Goal: Information Seeking & Learning: Check status

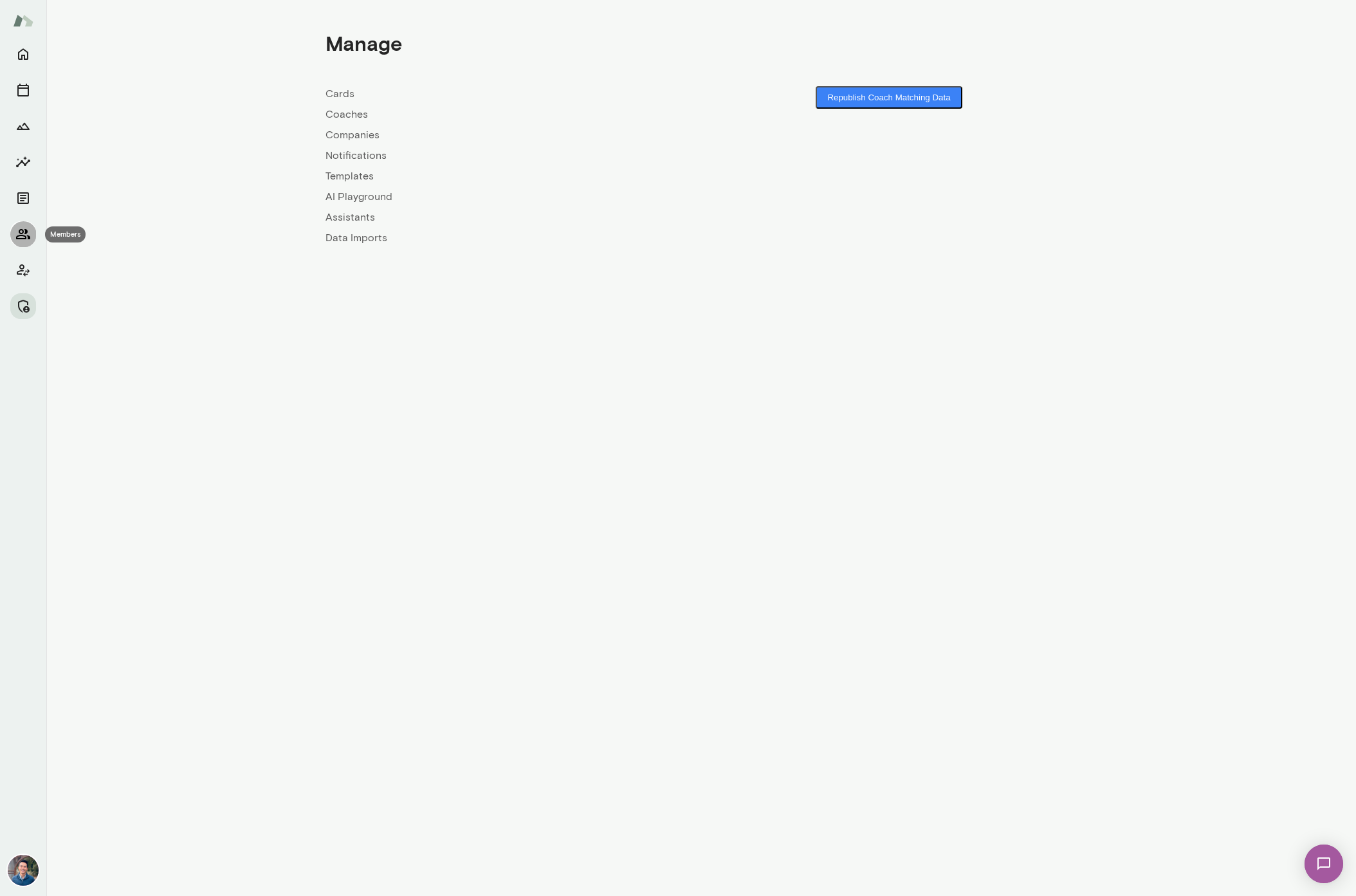
click at [34, 231] on button "Members" at bounding box center [23, 234] width 26 height 26
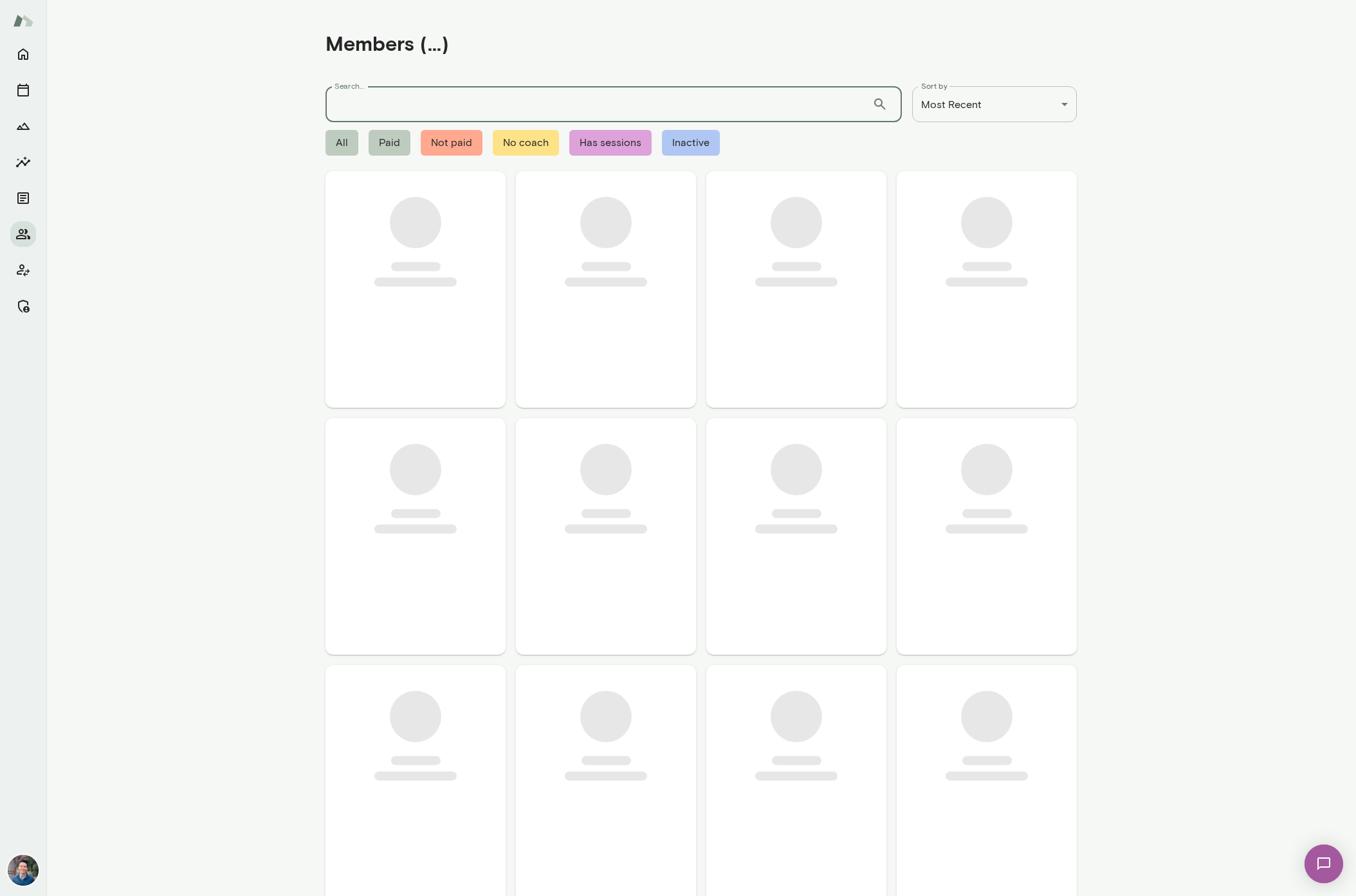
click at [455, 106] on input "Search..." at bounding box center [599, 104] width 546 height 36
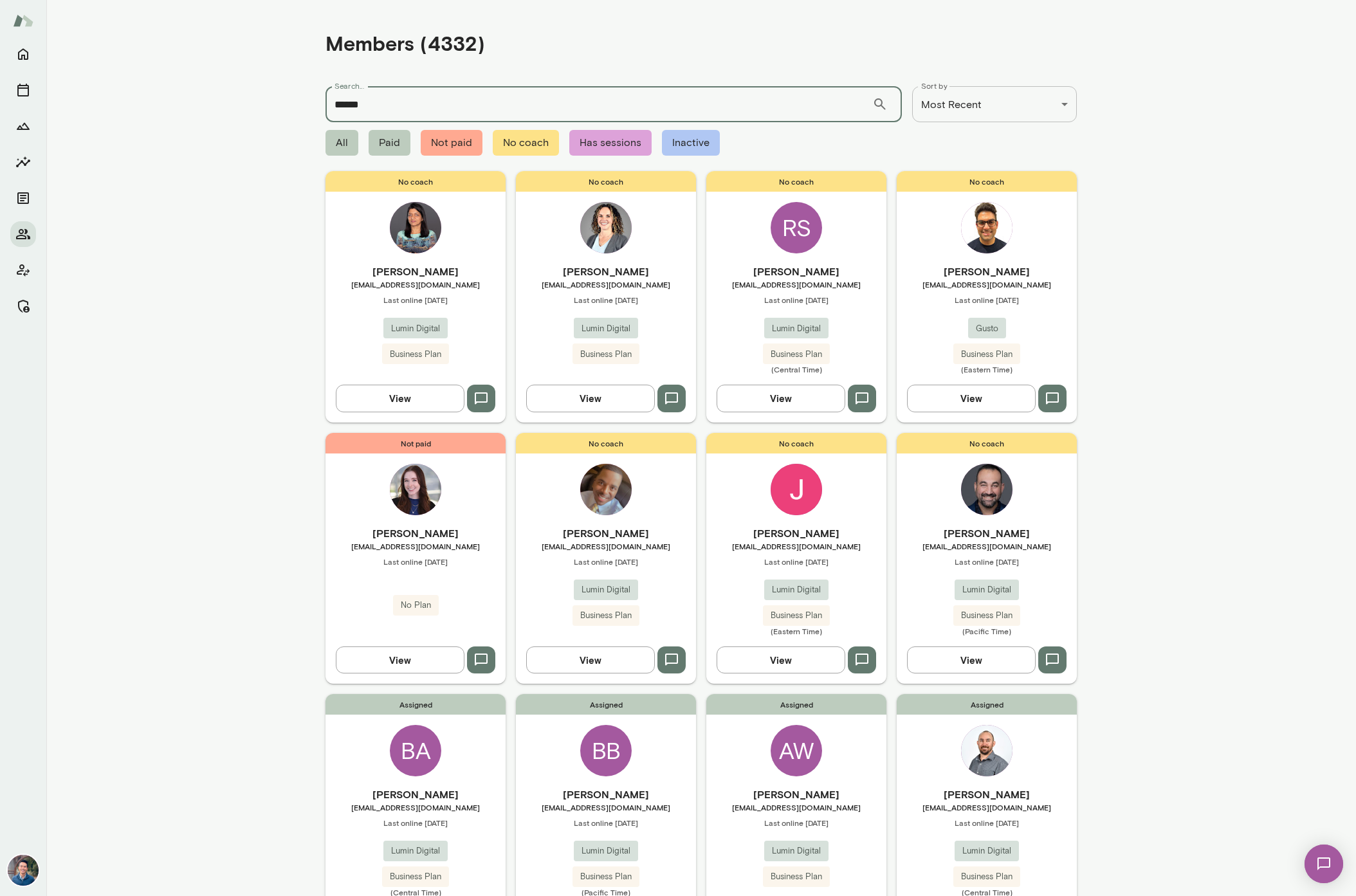
type input "******"
click at [704, 101] on input "******" at bounding box center [599, 104] width 546 height 36
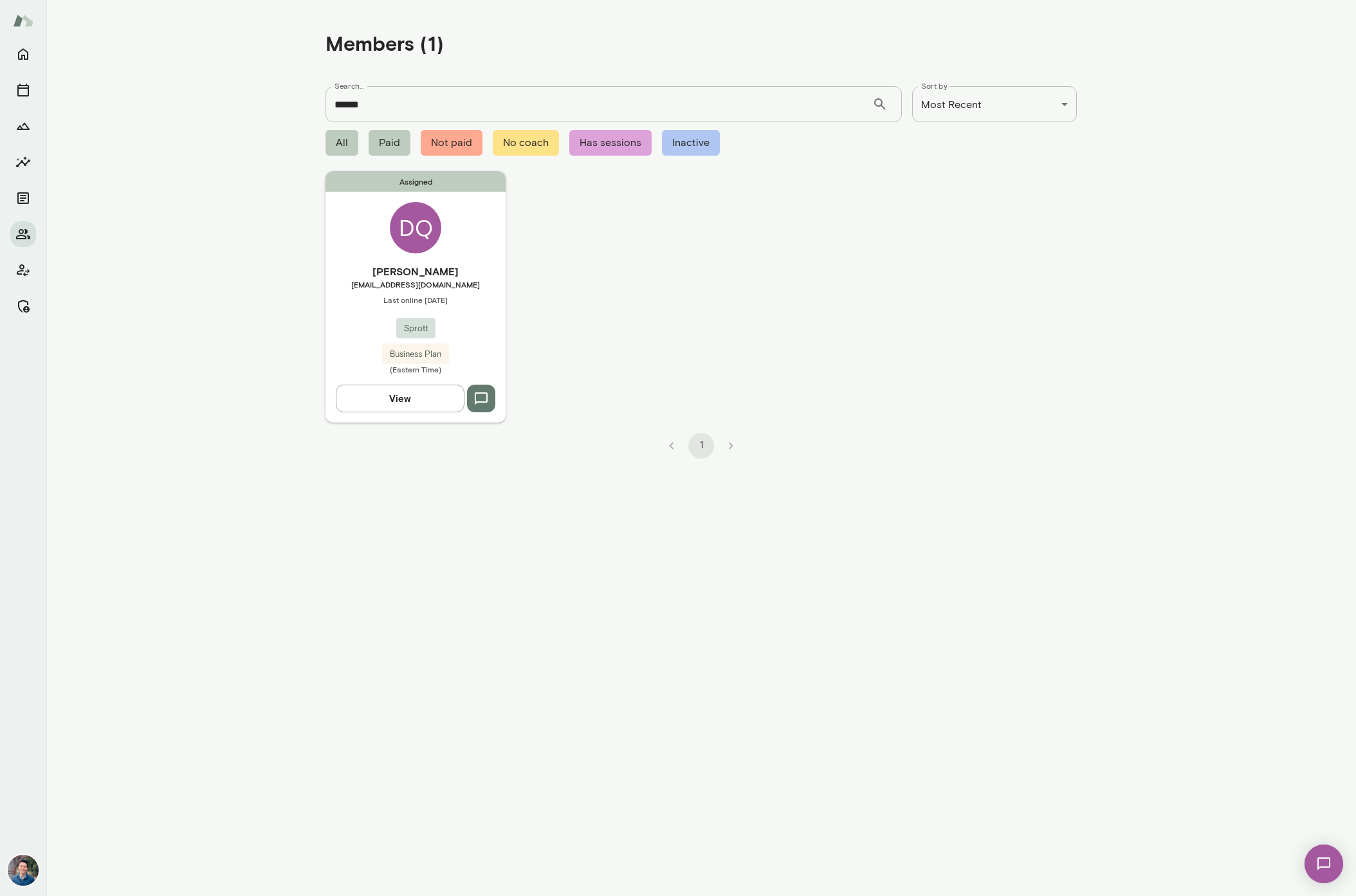
click at [445, 272] on h6 "Danyal Qasimi" at bounding box center [416, 272] width 180 height 16
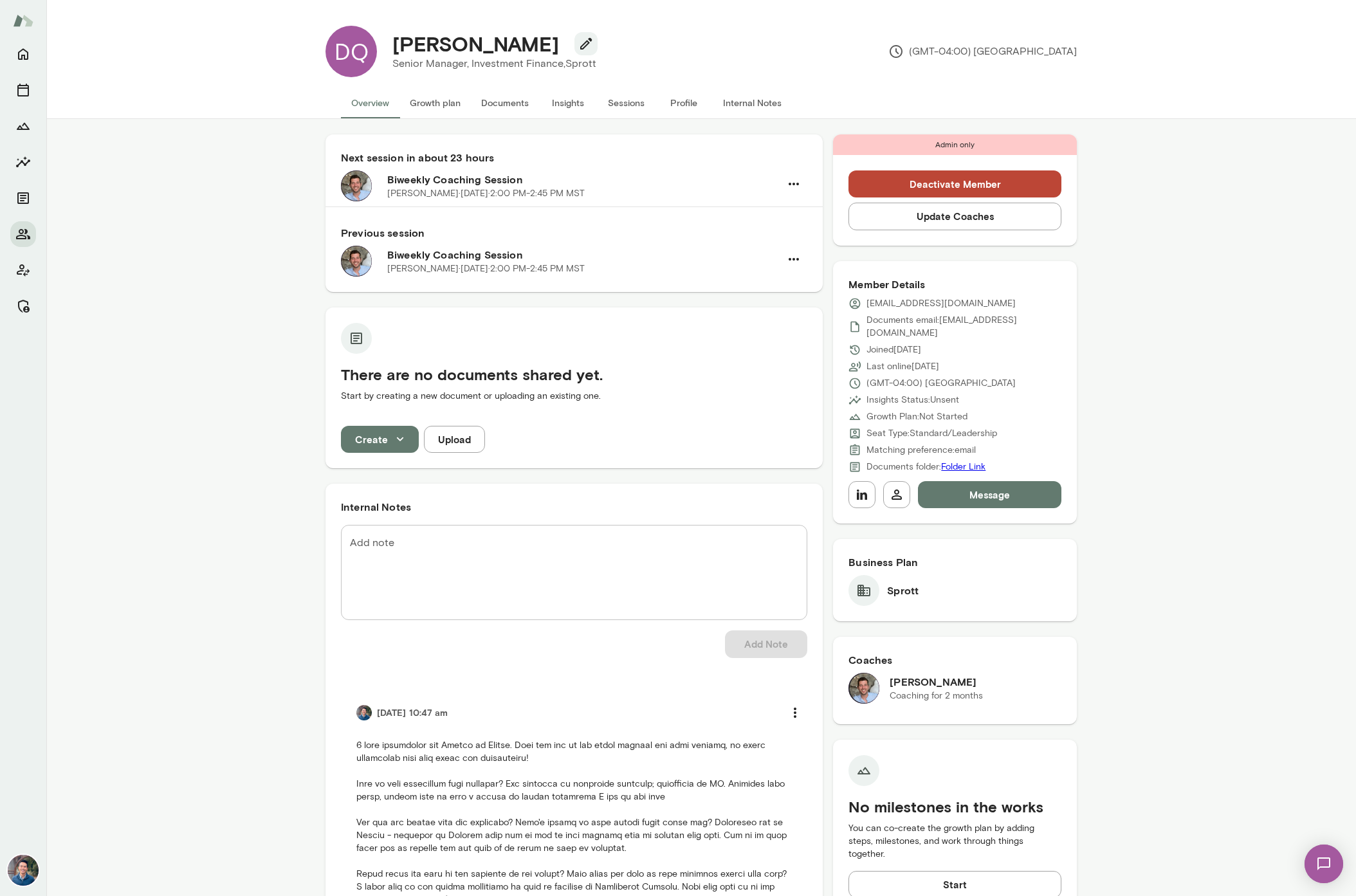
click at [562, 109] on button "Insights" at bounding box center [568, 103] width 58 height 31
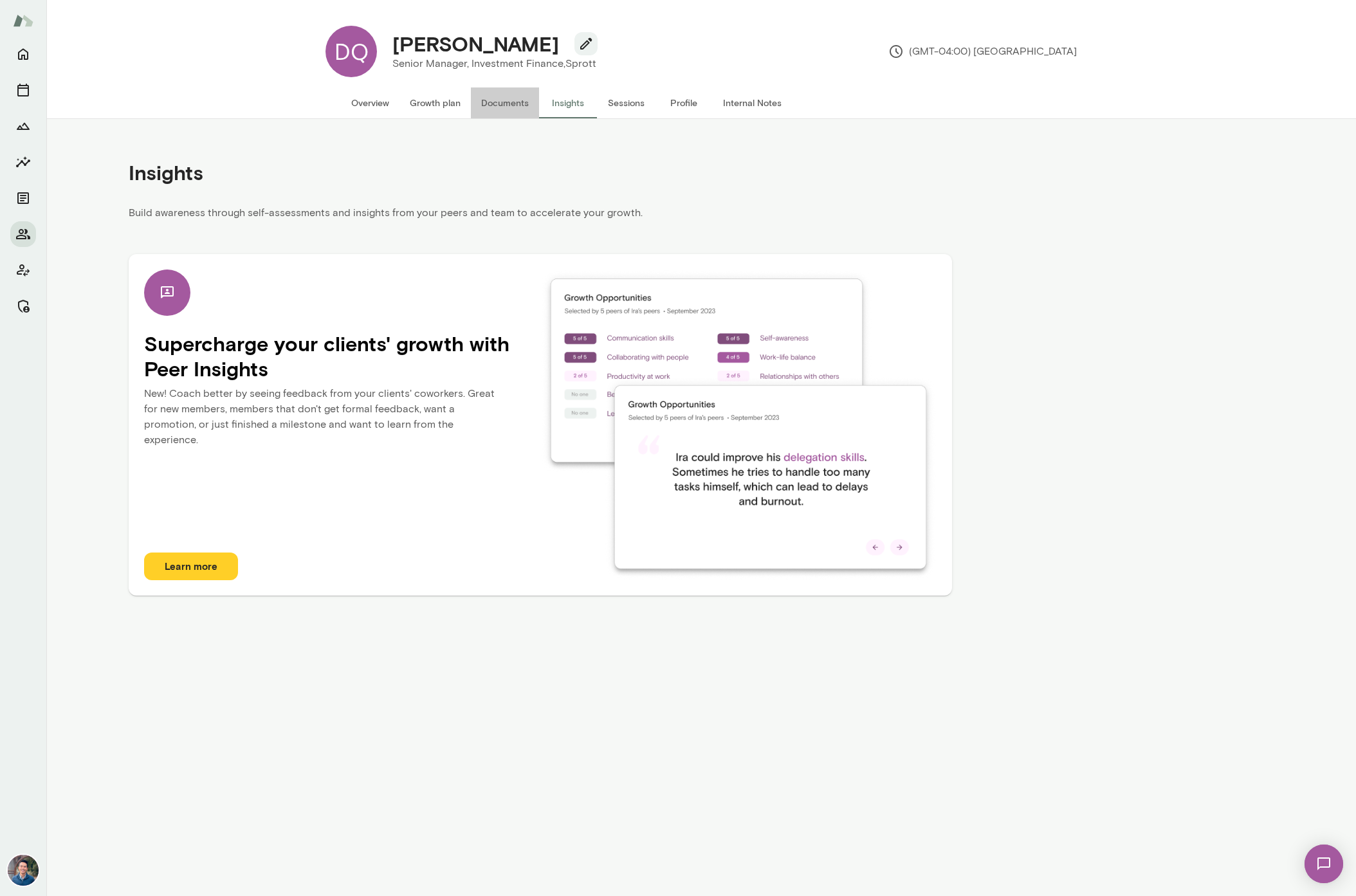
click at [498, 102] on button "Documents" at bounding box center [505, 103] width 68 height 31
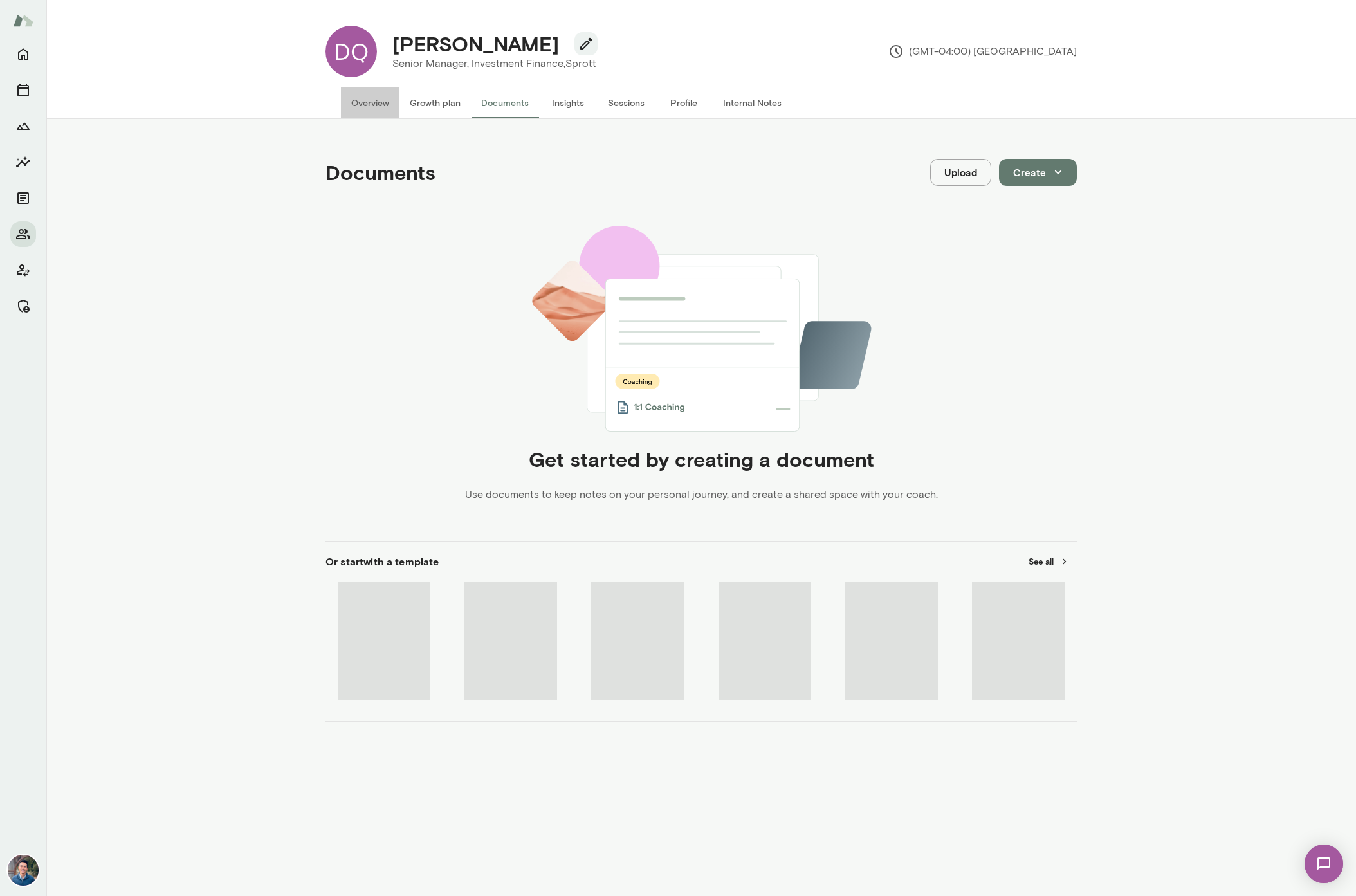
click at [385, 101] on button "Overview" at bounding box center [370, 103] width 58 height 31
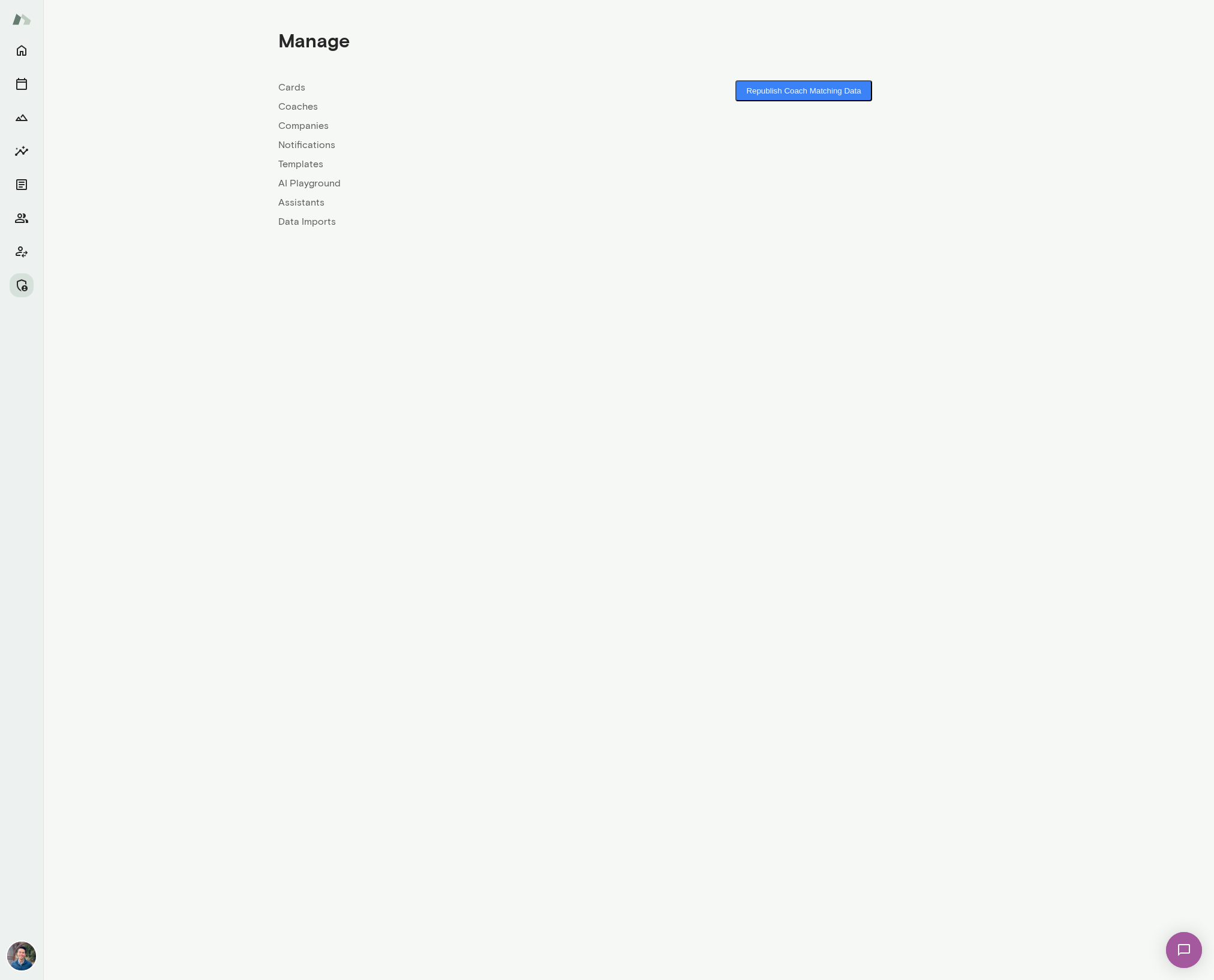
click at [299, 122] on link "Companies" at bounding box center [453, 126] width 350 height 15
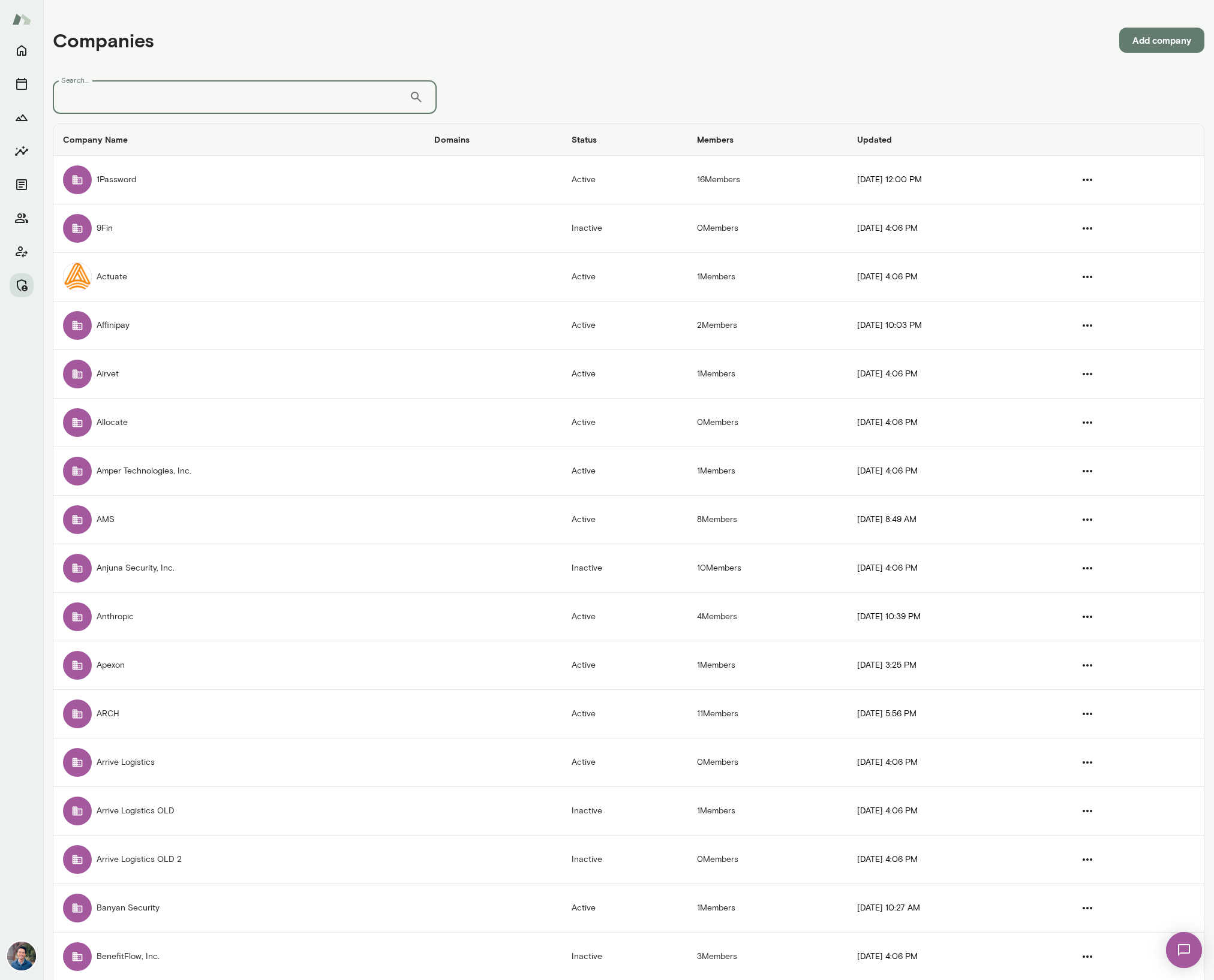
click at [184, 104] on input "Search..." at bounding box center [231, 97] width 356 height 34
type input "**********"
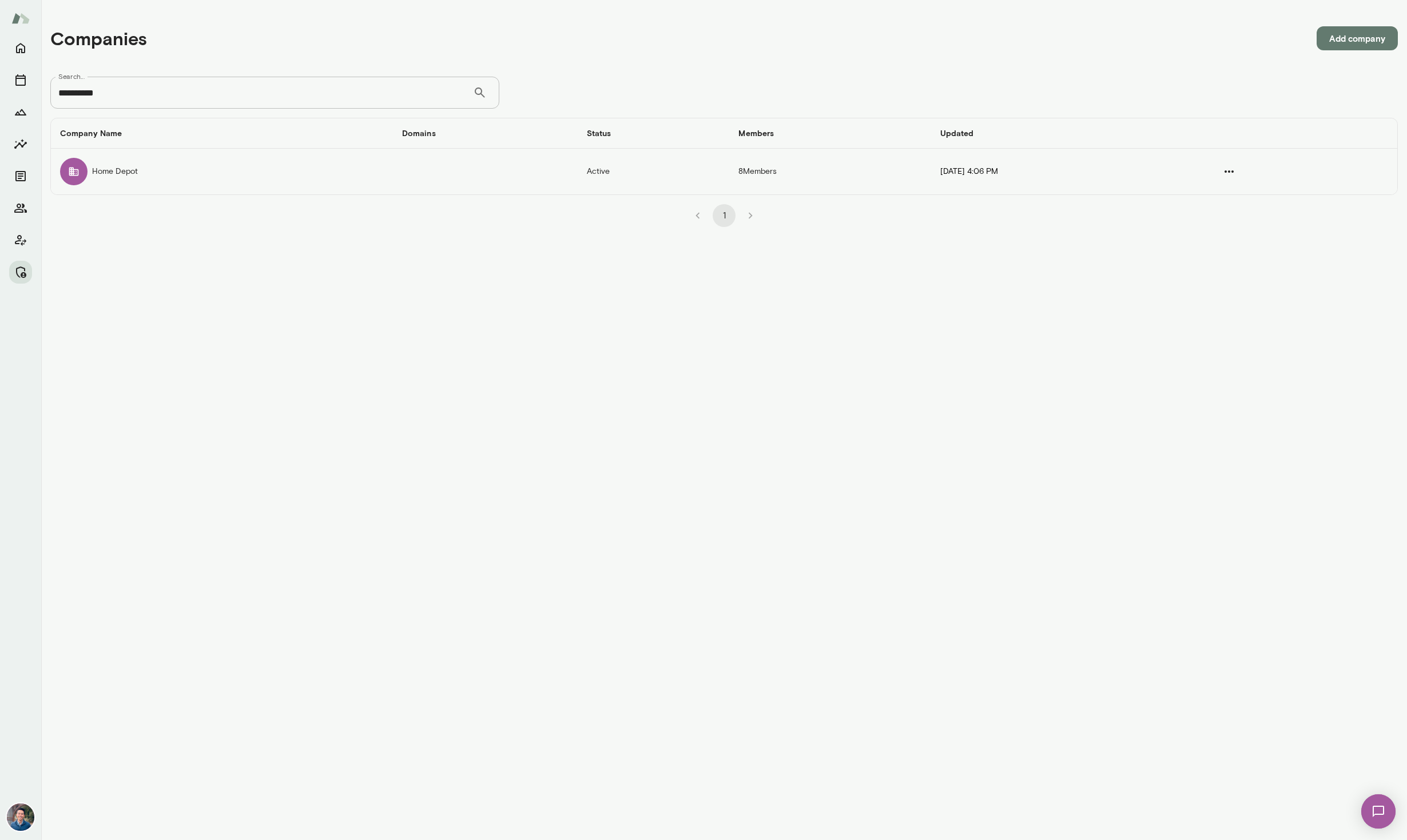
click at [136, 168] on td "Home Depot" at bounding box center [222, 172] width 342 height 46
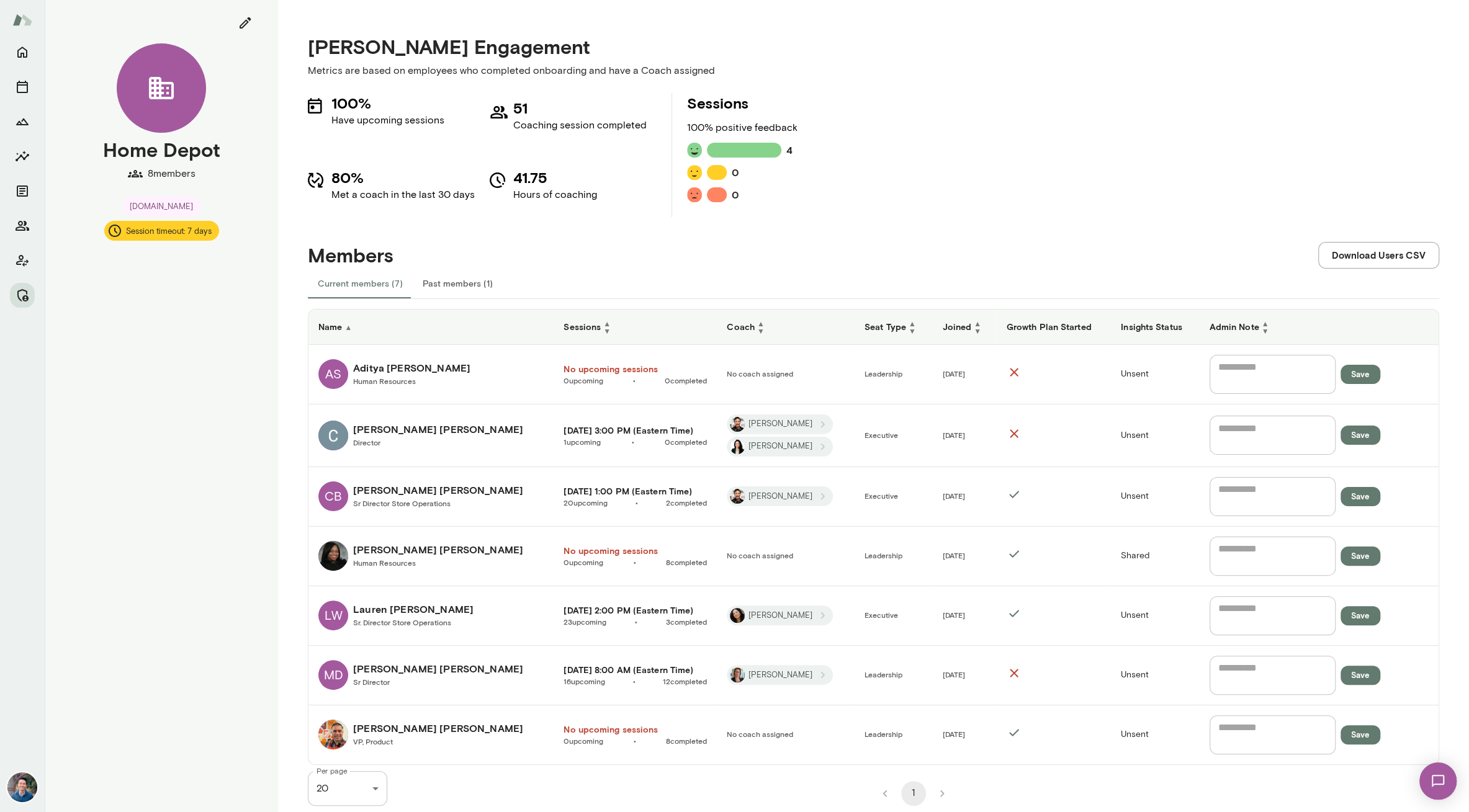
click at [727, 324] on h6 "Coach ▲ ▼" at bounding box center [786, 327] width 118 height 15
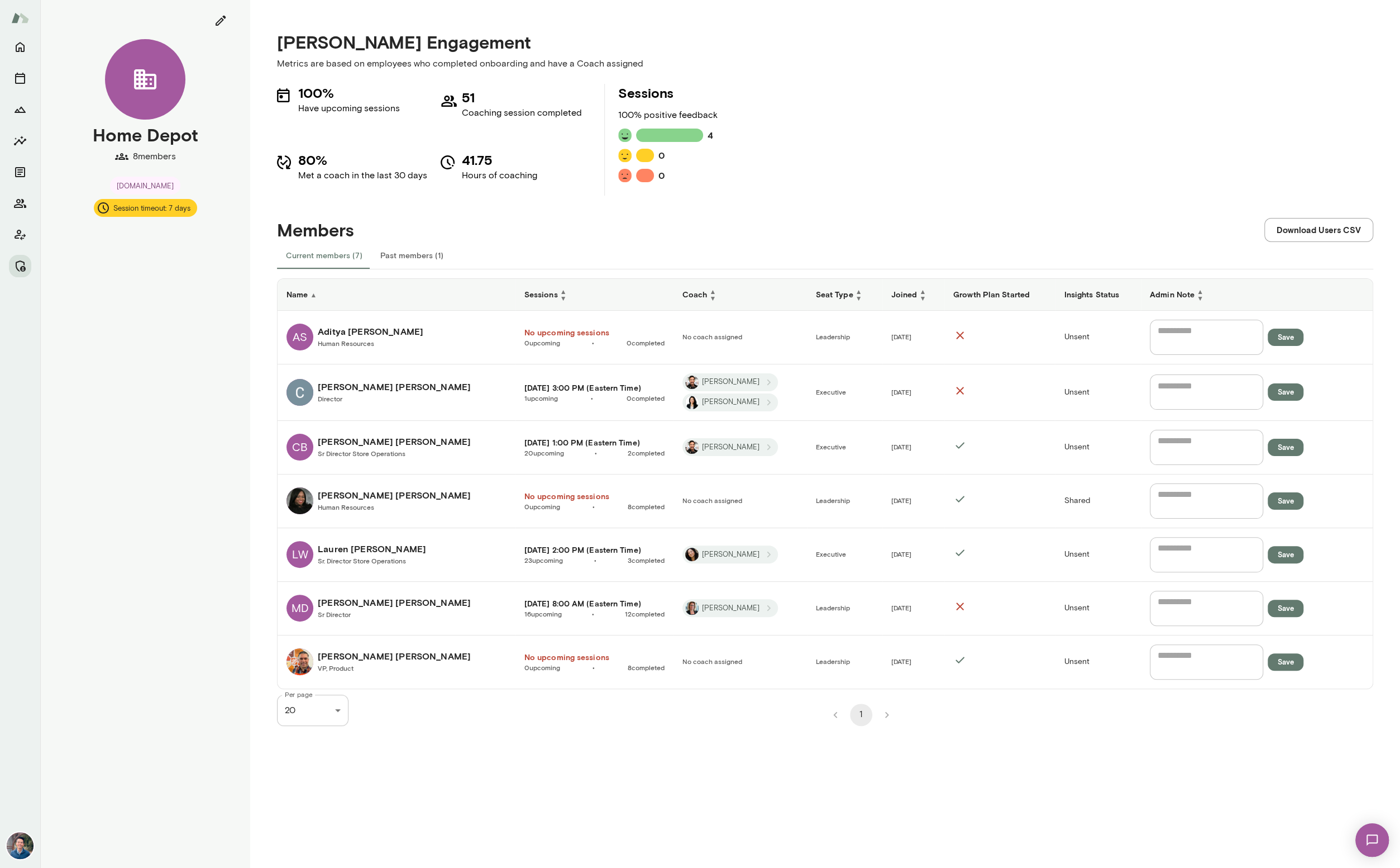
click at [644, 776] on div "Mento Engagement Metrics are based on employees who completed onboarding and ha…" at bounding box center [825, 434] width 1150 height 868
click at [341, 600] on h6 "Megan Diebold" at bounding box center [394, 602] width 153 height 14
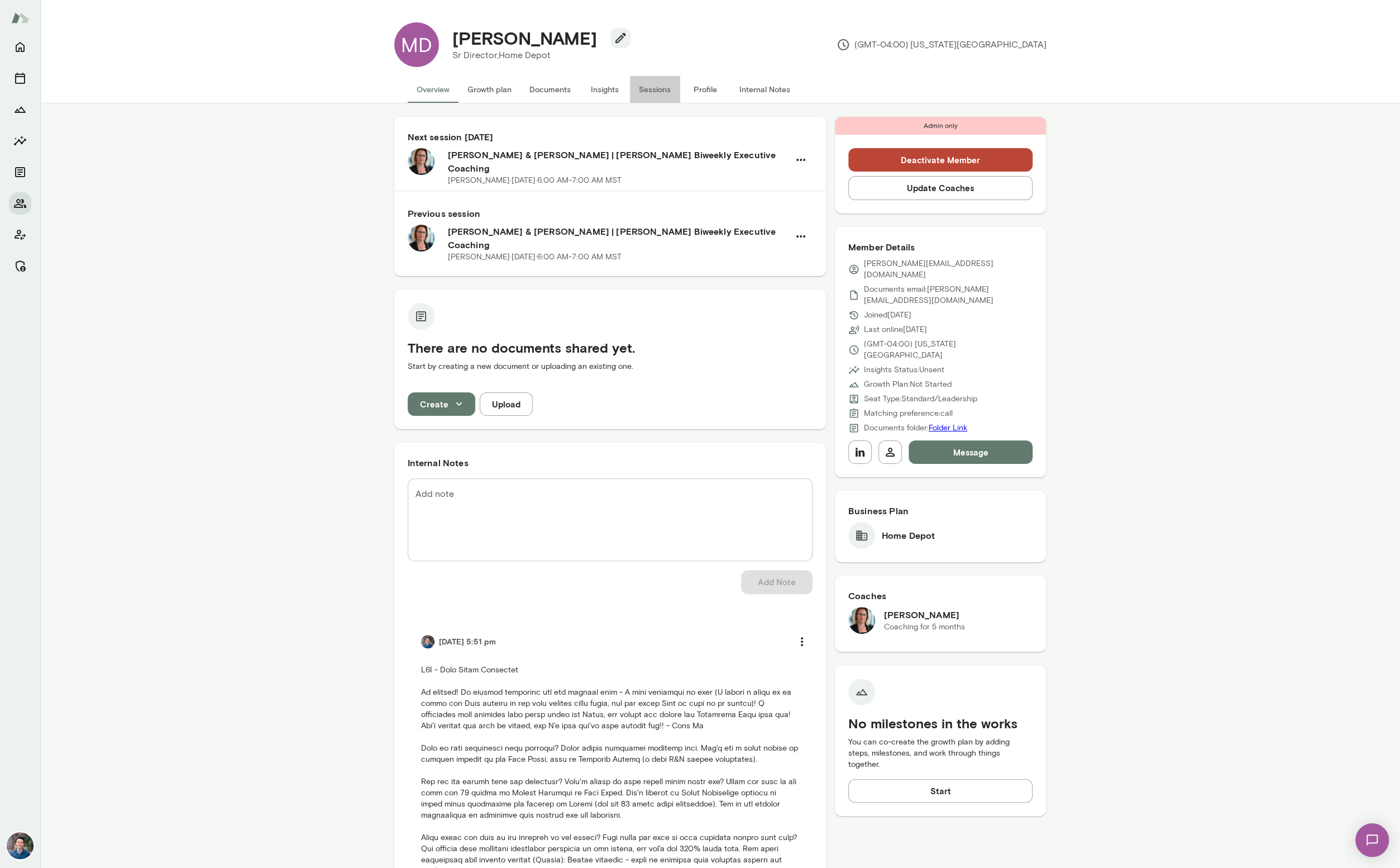
click at [662, 89] on button "Sessions" at bounding box center [655, 89] width 51 height 27
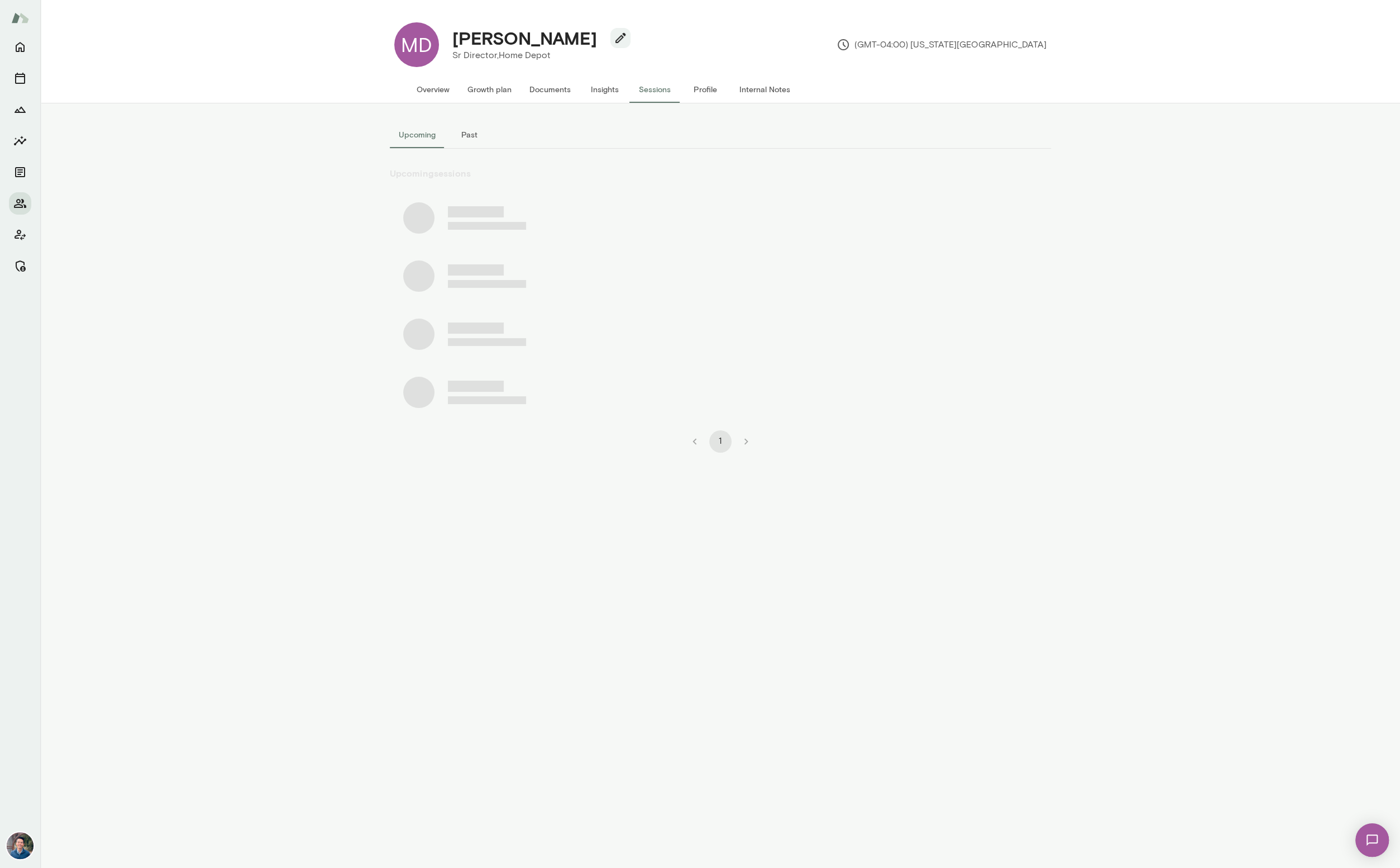
click at [468, 136] on button "Past" at bounding box center [470, 135] width 51 height 27
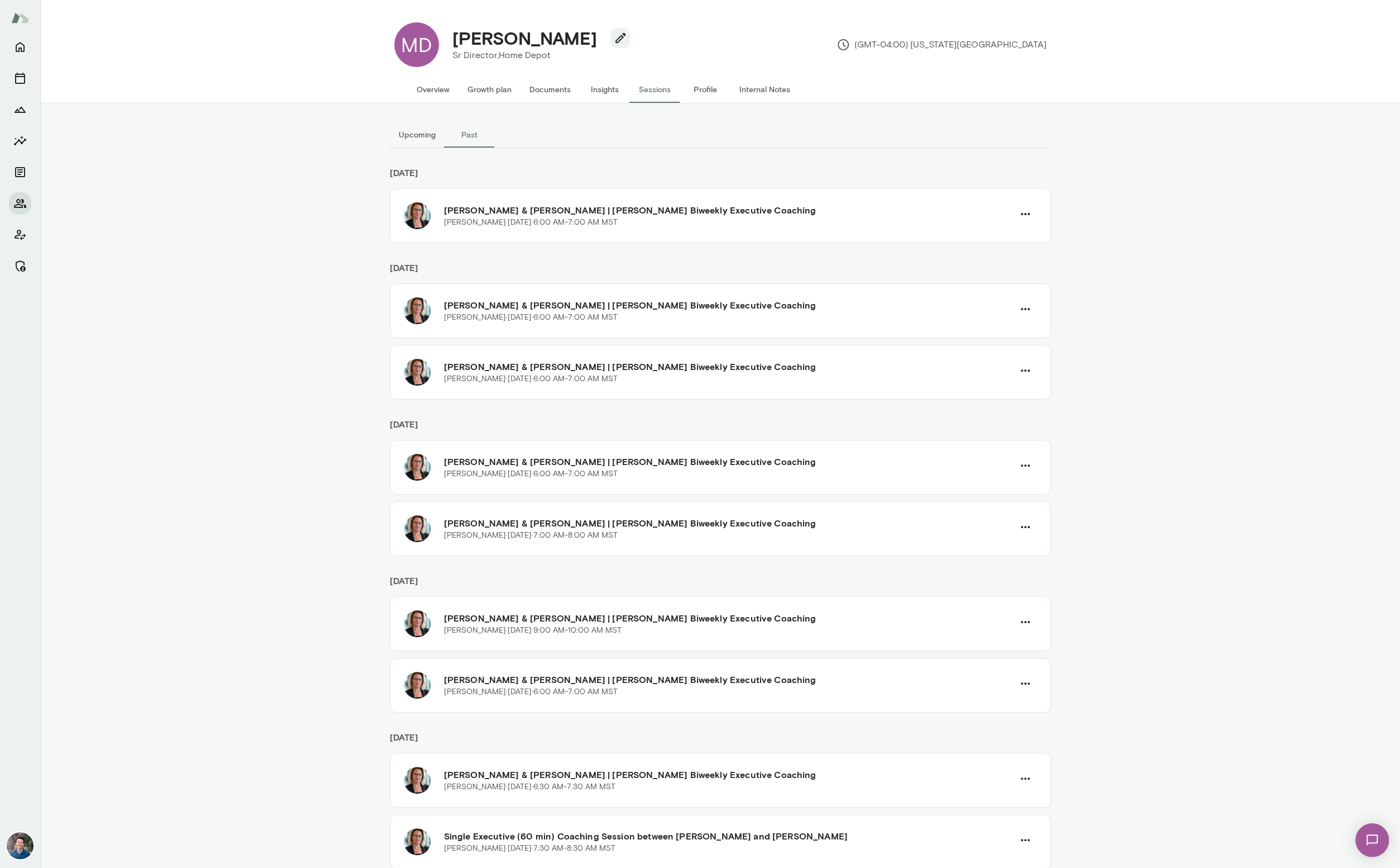
scroll to position [245, 0]
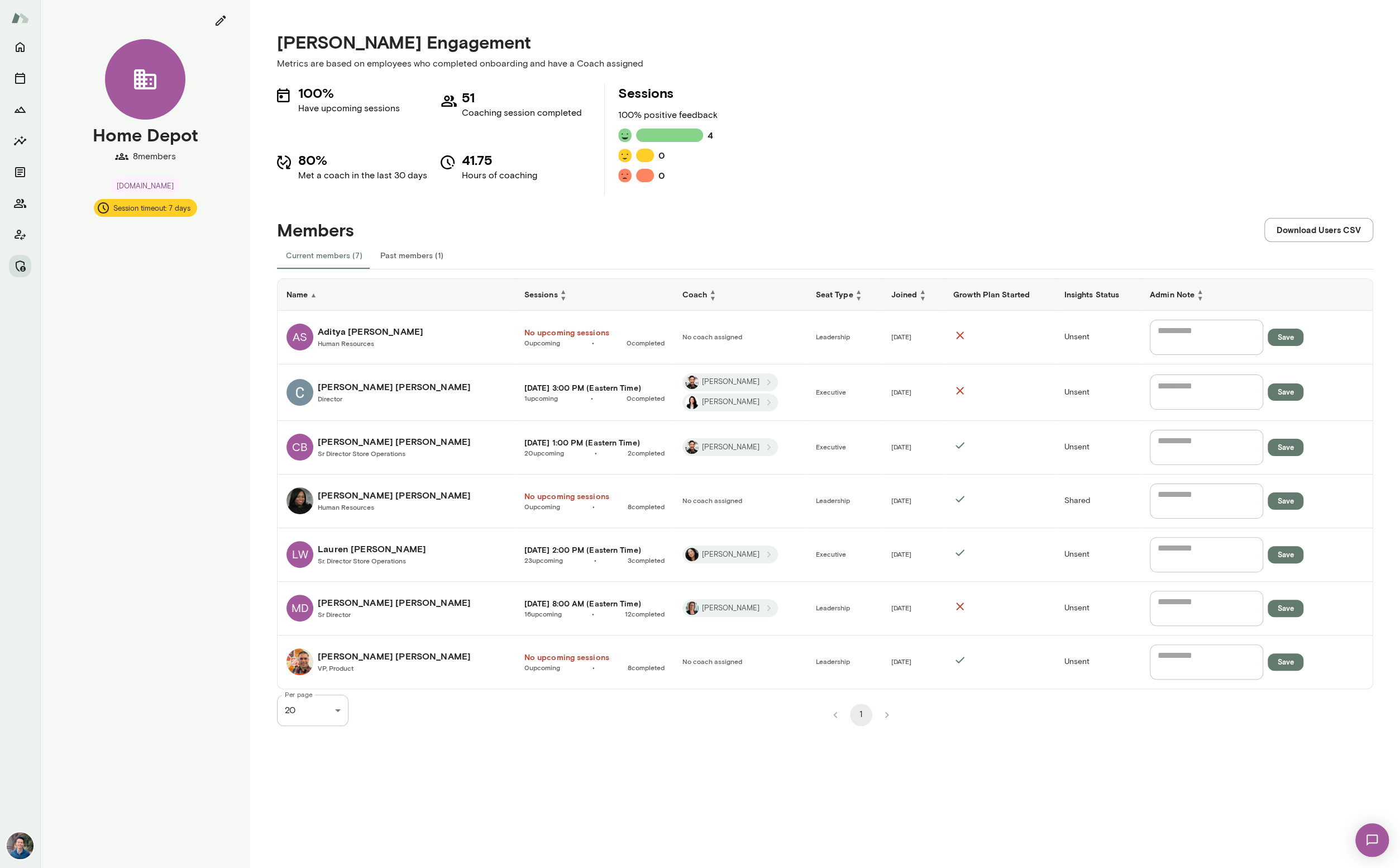
click at [370, 553] on h6 "Lauren Ward" at bounding box center [372, 549] width 108 height 14
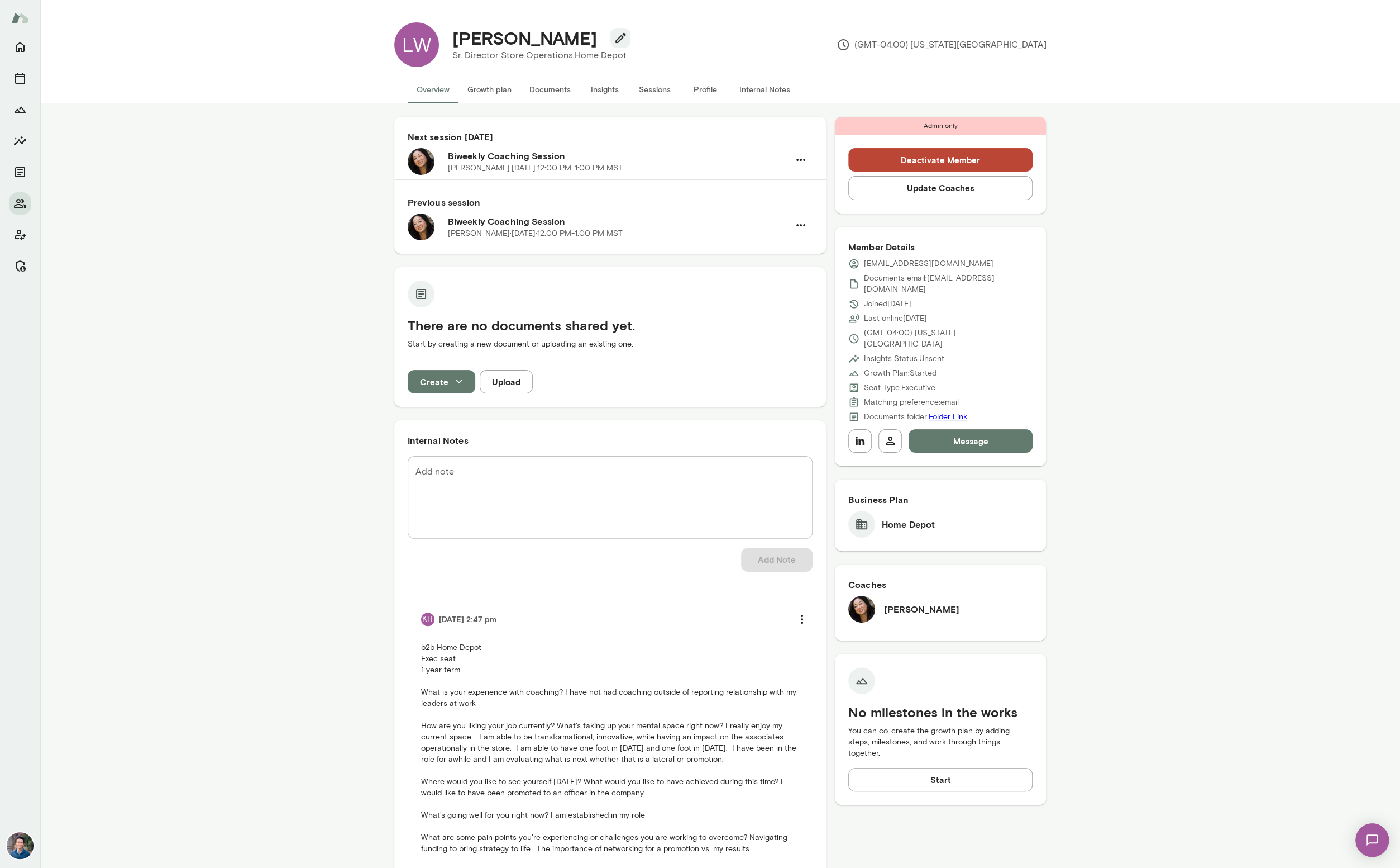
click at [644, 88] on button "Sessions" at bounding box center [655, 89] width 51 height 27
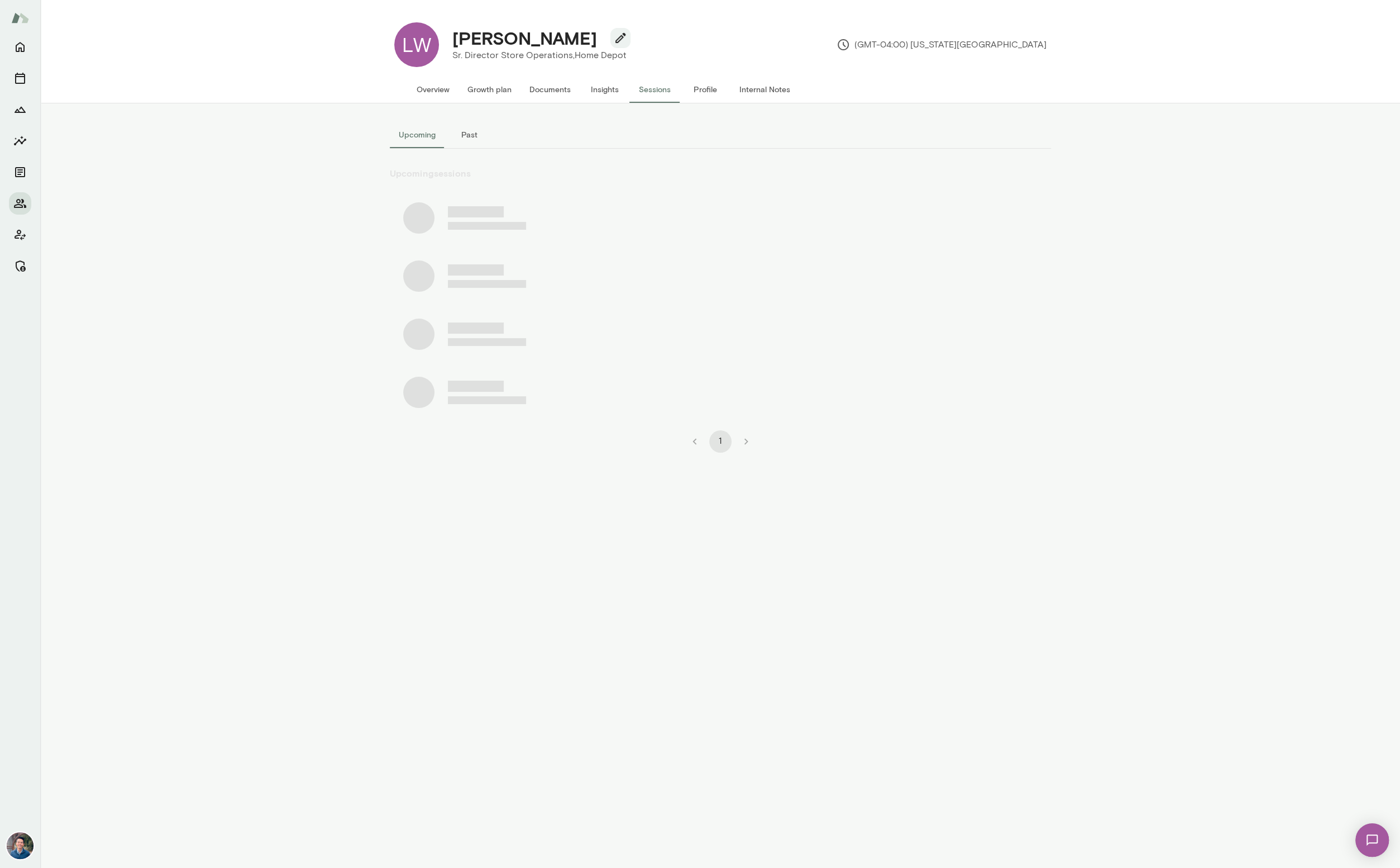
click at [473, 134] on button "Past" at bounding box center [470, 135] width 51 height 27
